Goal: Task Accomplishment & Management: Manage account settings

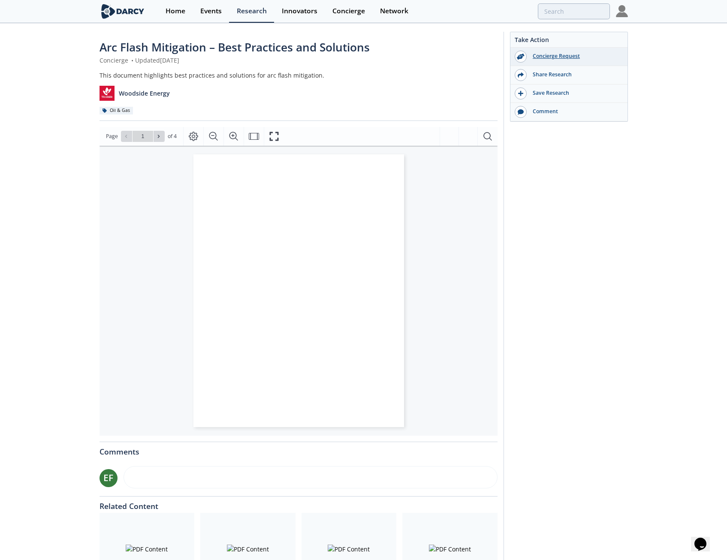
click at [562, 55] on div "Concierge Request" at bounding box center [575, 56] width 96 height 8
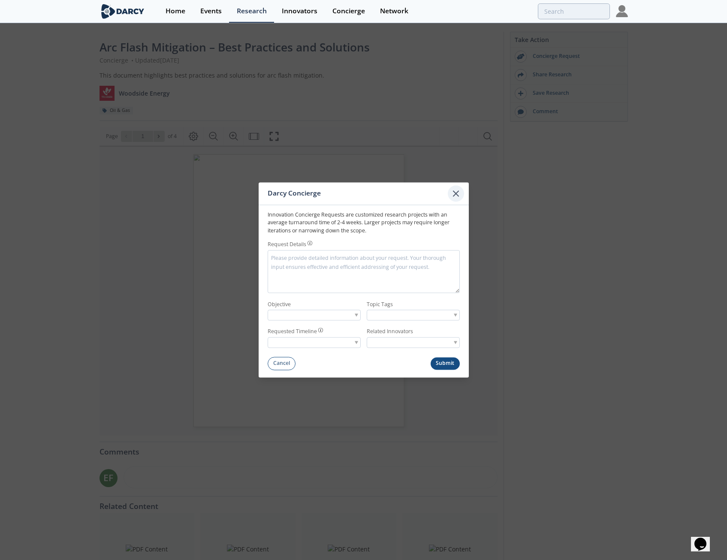
click at [454, 195] on icon at bounding box center [456, 193] width 10 height 10
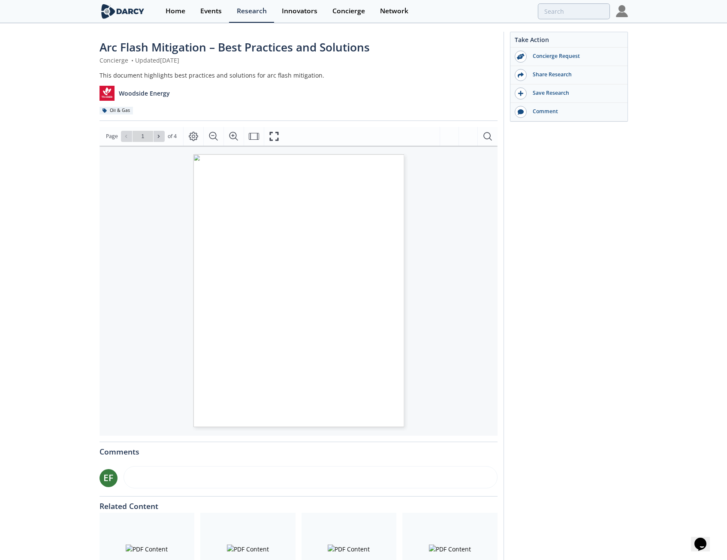
click at [623, 15] on img at bounding box center [622, 11] width 12 height 12
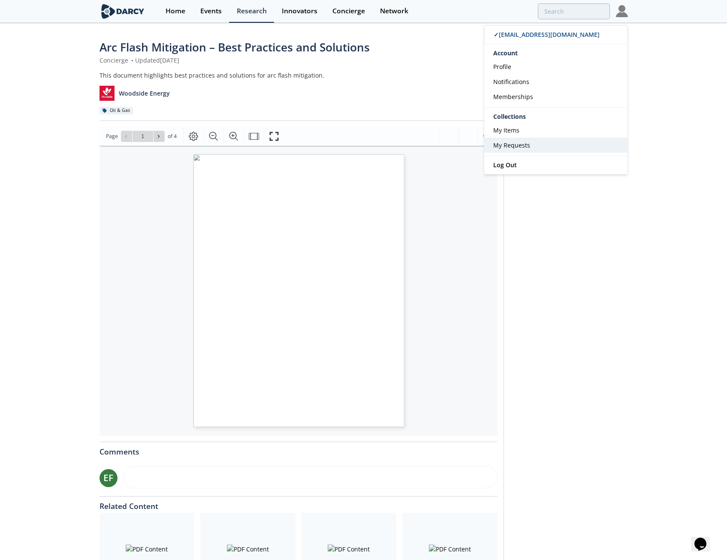
click at [523, 144] on span "My Requests" at bounding box center [511, 145] width 37 height 8
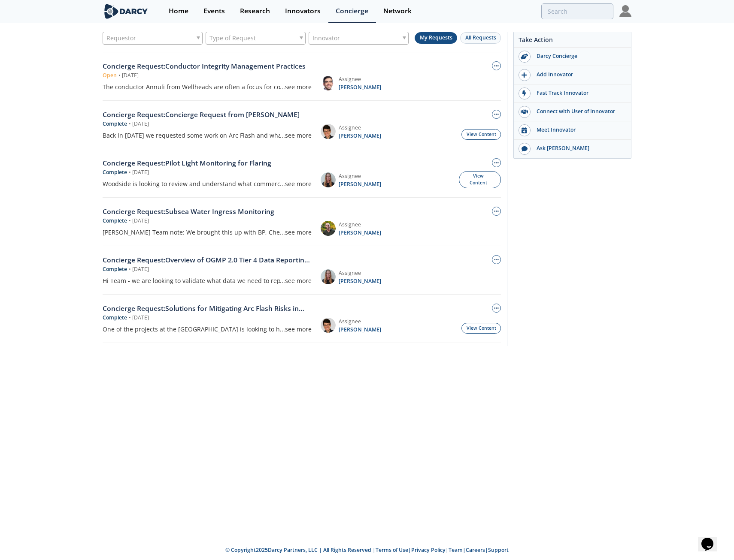
click at [46, 122] on div "Requestor Type of Request Innovator My Requests All Requests Concierge Request …" at bounding box center [367, 191] width 734 height 334
drag, startPoint x: 352, startPoint y: 88, endPoint x: 556, endPoint y: 269, distance: 272.3
click at [611, 314] on div "Take Action [PERSON_NAME] Concierge Add Innovator Fast Track Innovator Connect …" at bounding box center [569, 189] width 124 height 315
click at [351, 88] on span "[PERSON_NAME]" at bounding box center [359, 88] width 42 height 8
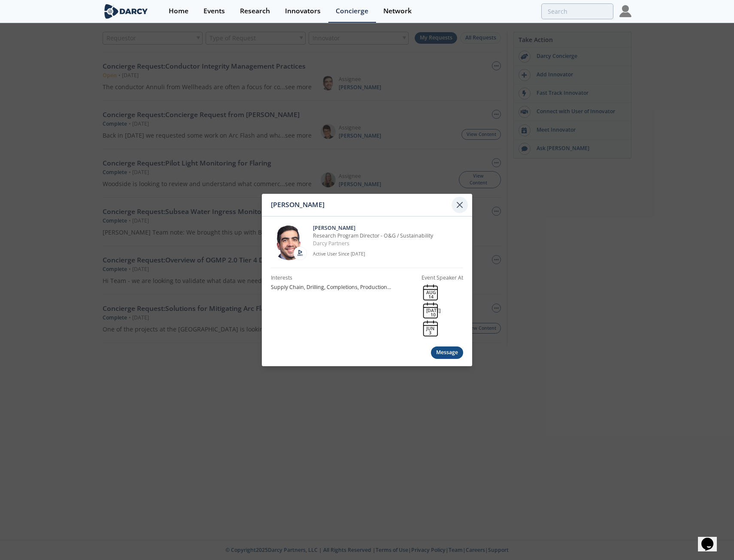
click at [457, 206] on icon at bounding box center [459, 205] width 10 height 10
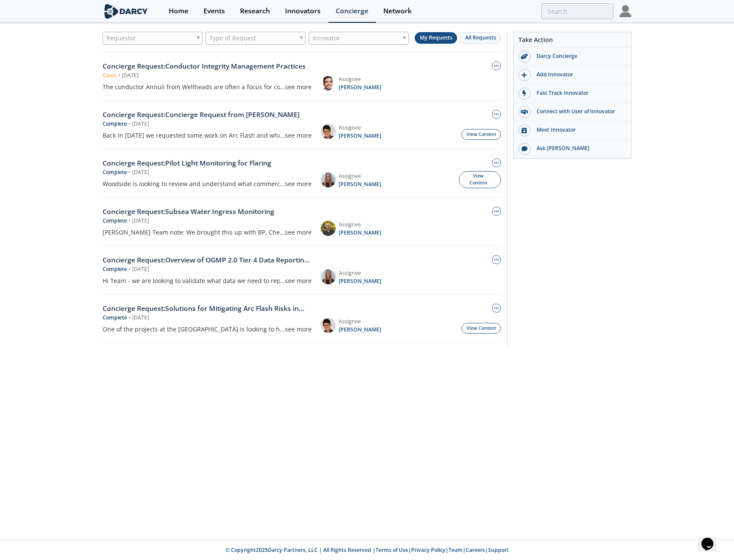
click at [608, 505] on div "Requestor Type of Request Innovator My Requests All Requests Concierge Request …" at bounding box center [367, 282] width 734 height 516
